Goal: Transaction & Acquisition: Purchase product/service

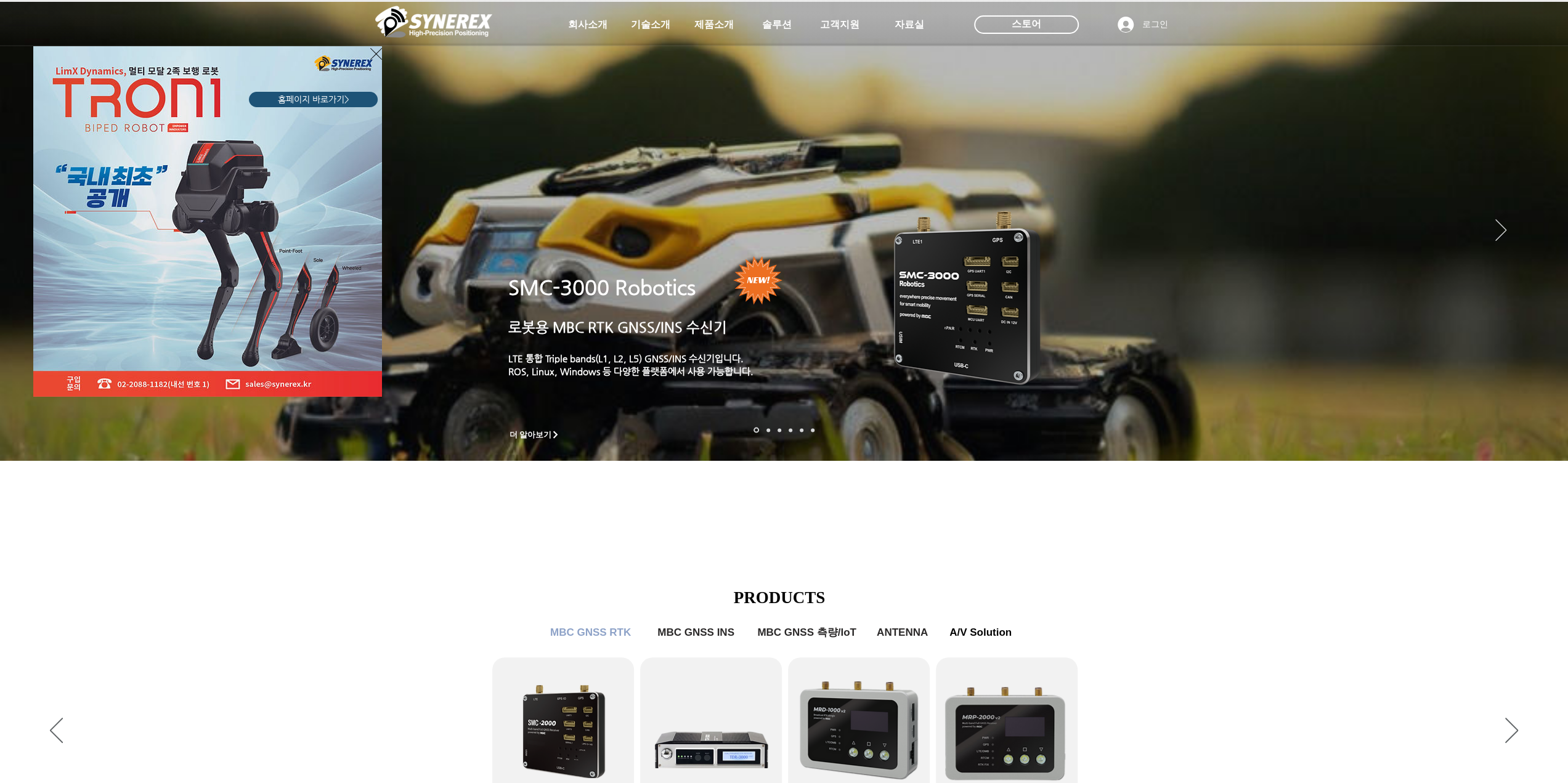
click at [378, 59] on icon "사이트로 돌아가기" at bounding box center [376, 54] width 12 height 16
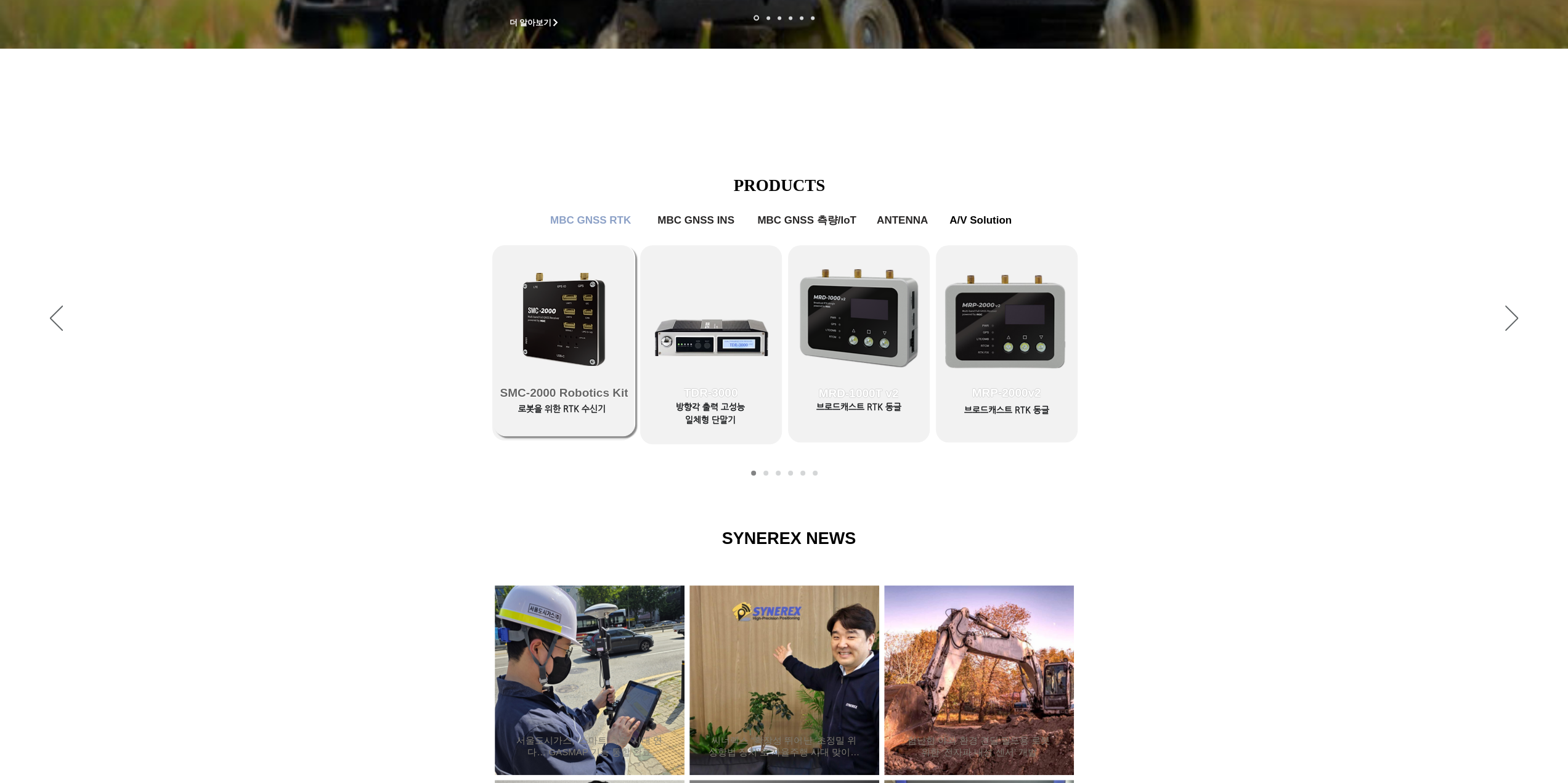
scroll to position [432, 0]
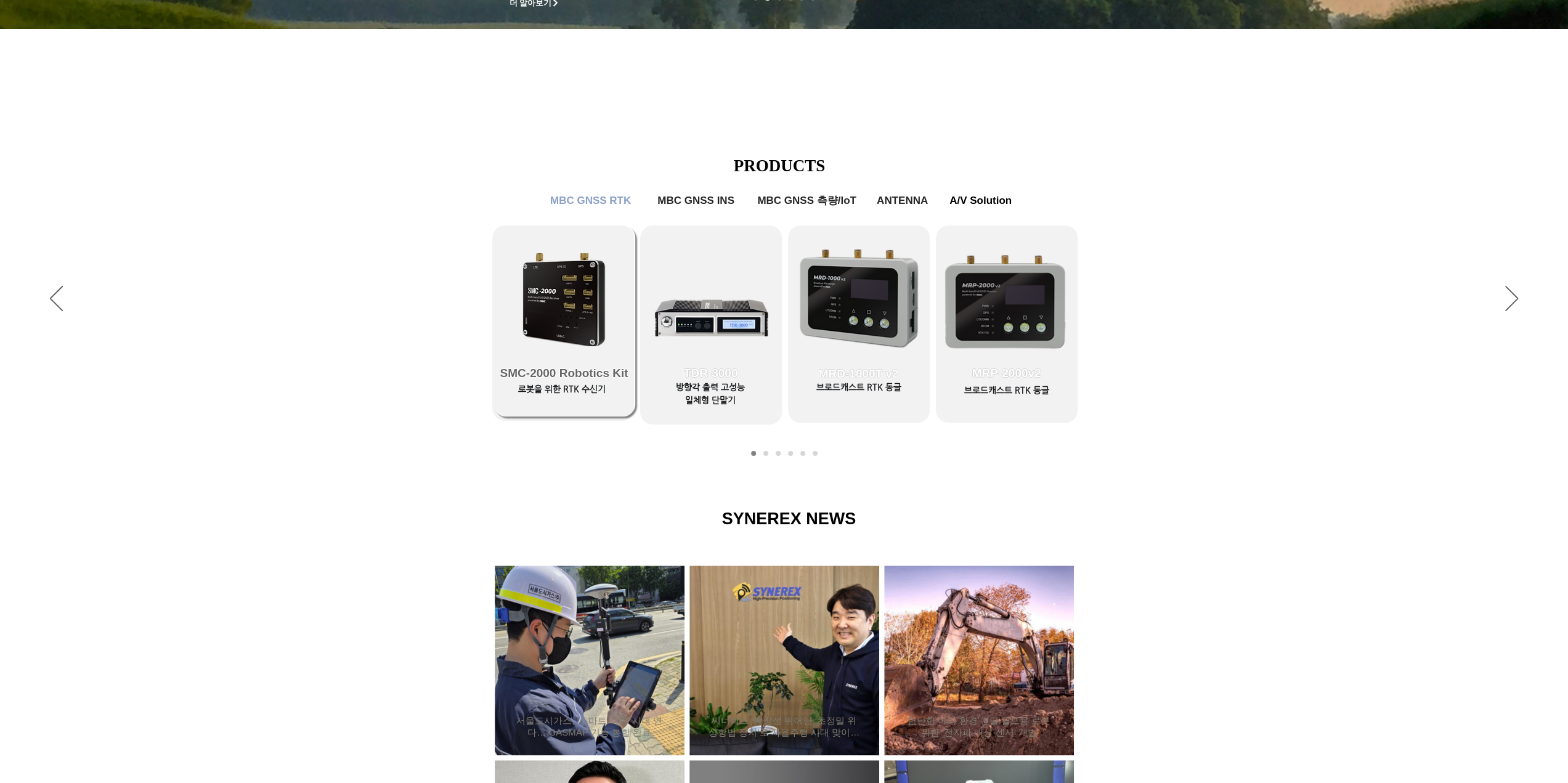
click at [543, 306] on link "SMC-2000 Robotics Kit" at bounding box center [564, 321] width 142 height 191
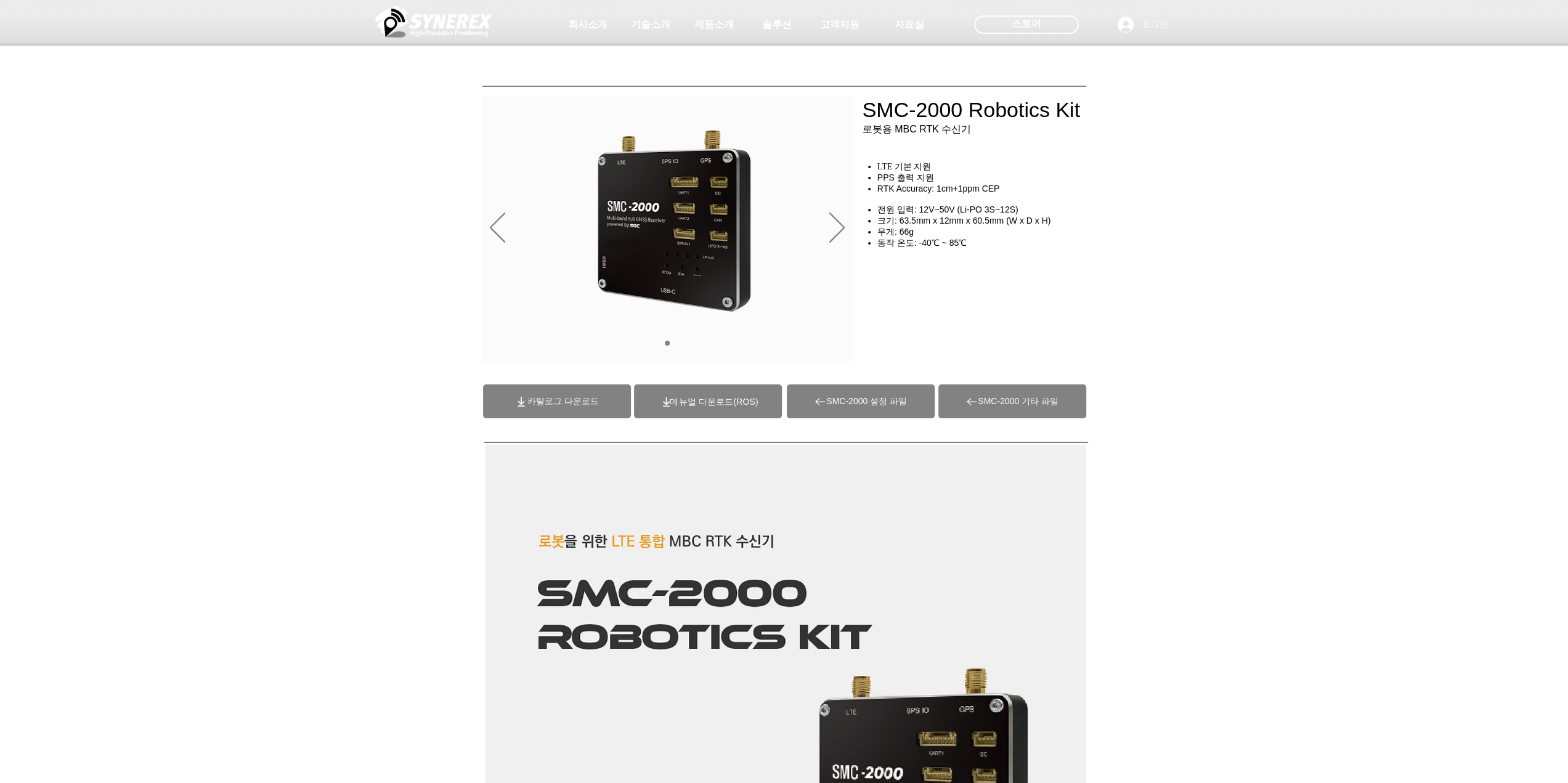
drag, startPoint x: 1133, startPoint y: 525, endPoint x: 595, endPoint y: -1, distance: 752.4
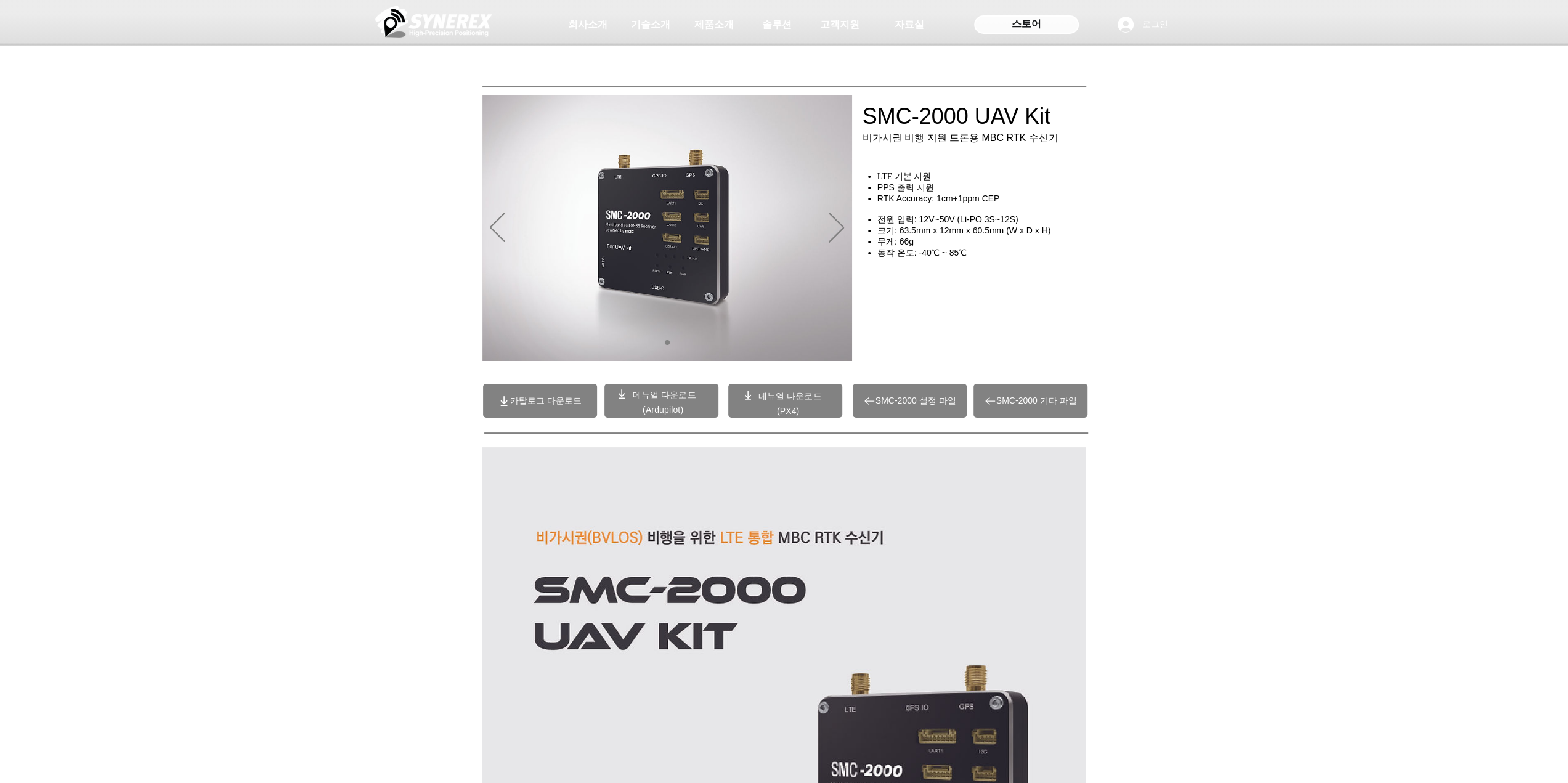
click at [1023, 27] on span "스토어" at bounding box center [1026, 24] width 29 height 14
click at [1040, 50] on span "SYNEREX 공식몰" at bounding box center [1026, 48] width 69 height 12
click at [1225, 339] on div "main content" at bounding box center [784, 280] width 1568 height 184
